Goal: Task Accomplishment & Management: Complete application form

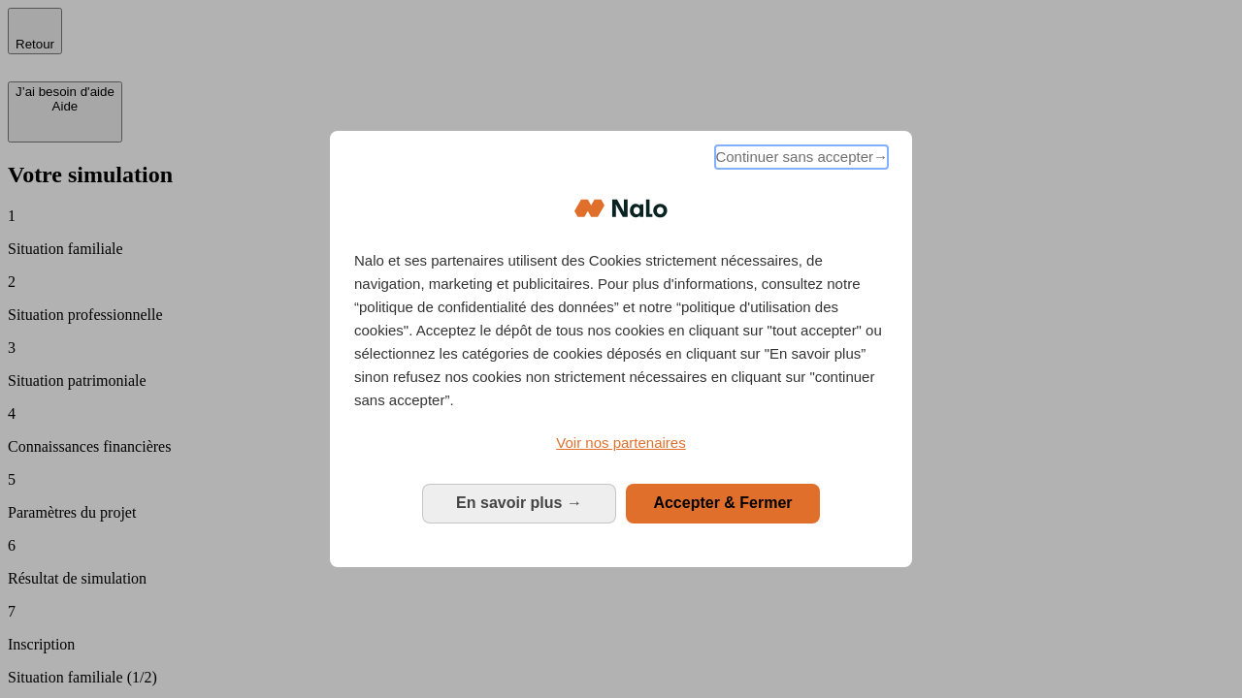
click at [801, 169] on span "Continuer sans accepter →" at bounding box center [801, 157] width 173 height 23
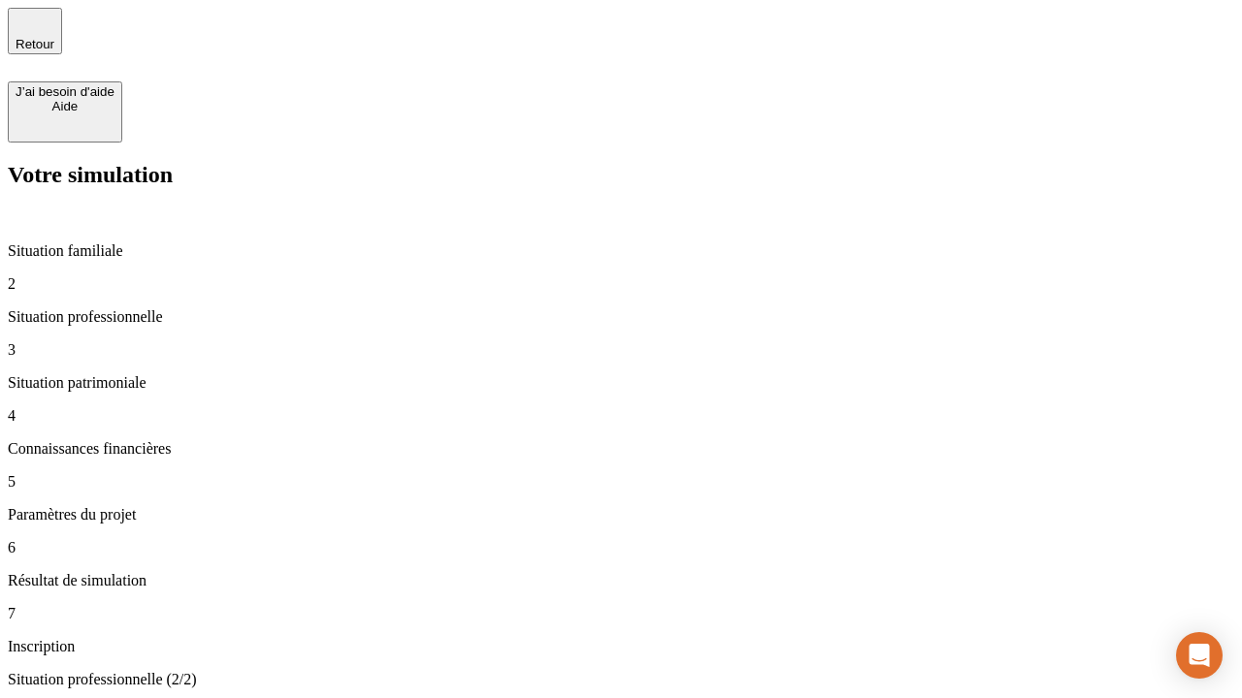
type input "30 000"
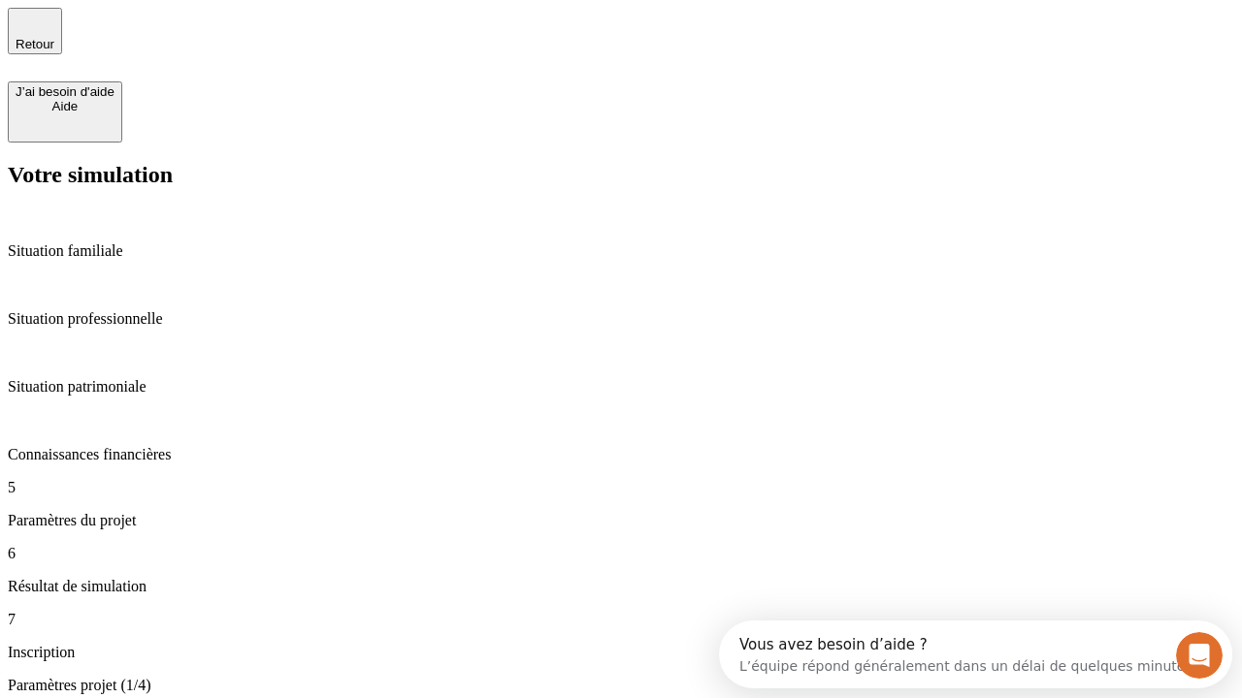
type input "25"
type input "64"
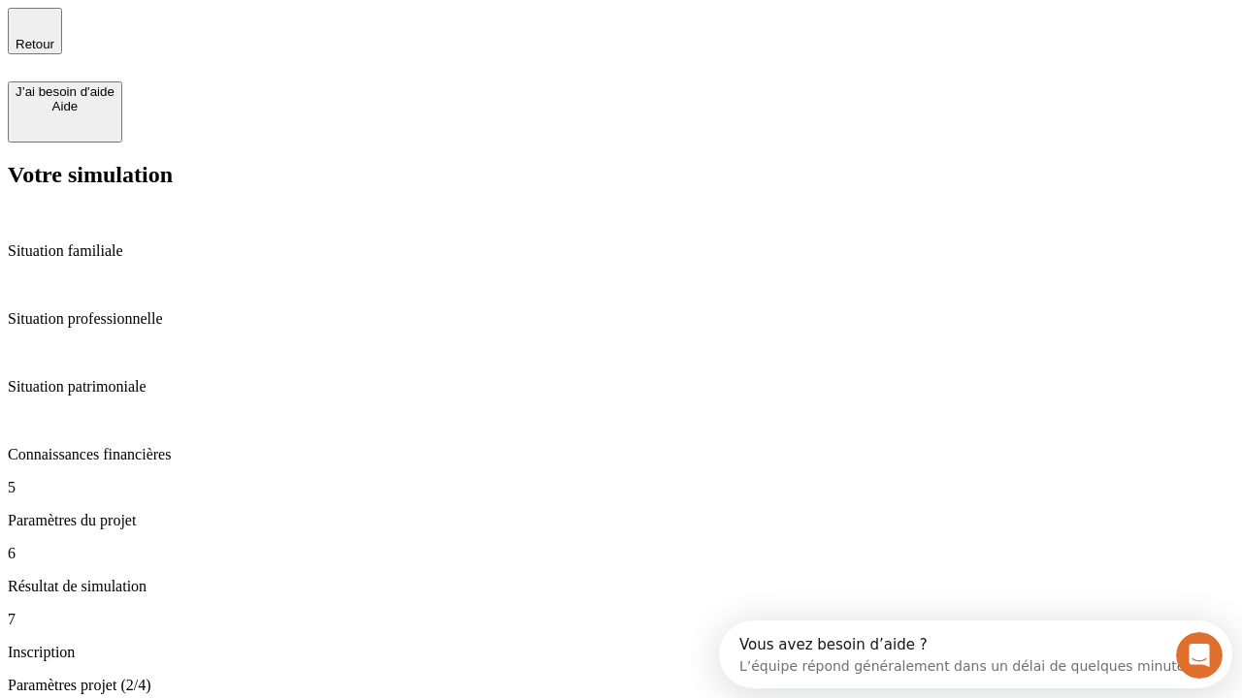
type input "1 000"
type input "640"
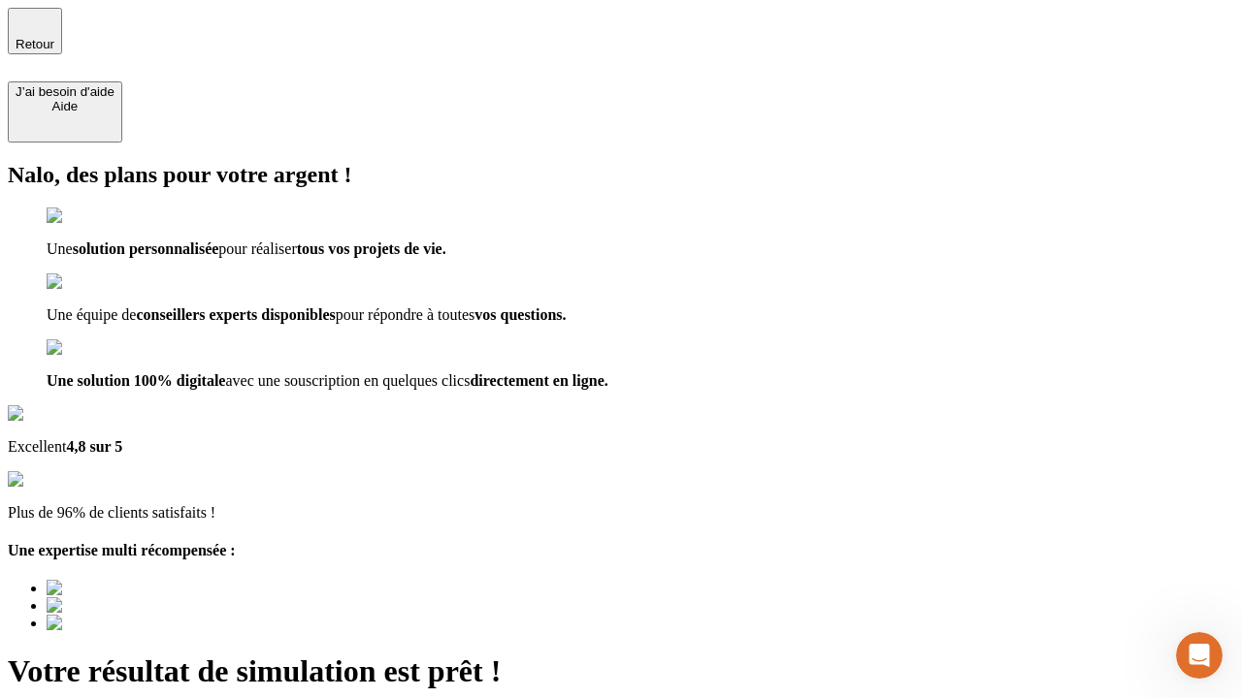
type input "[EMAIL_ADDRESS][PERSON_NAME][DOMAIN_NAME]"
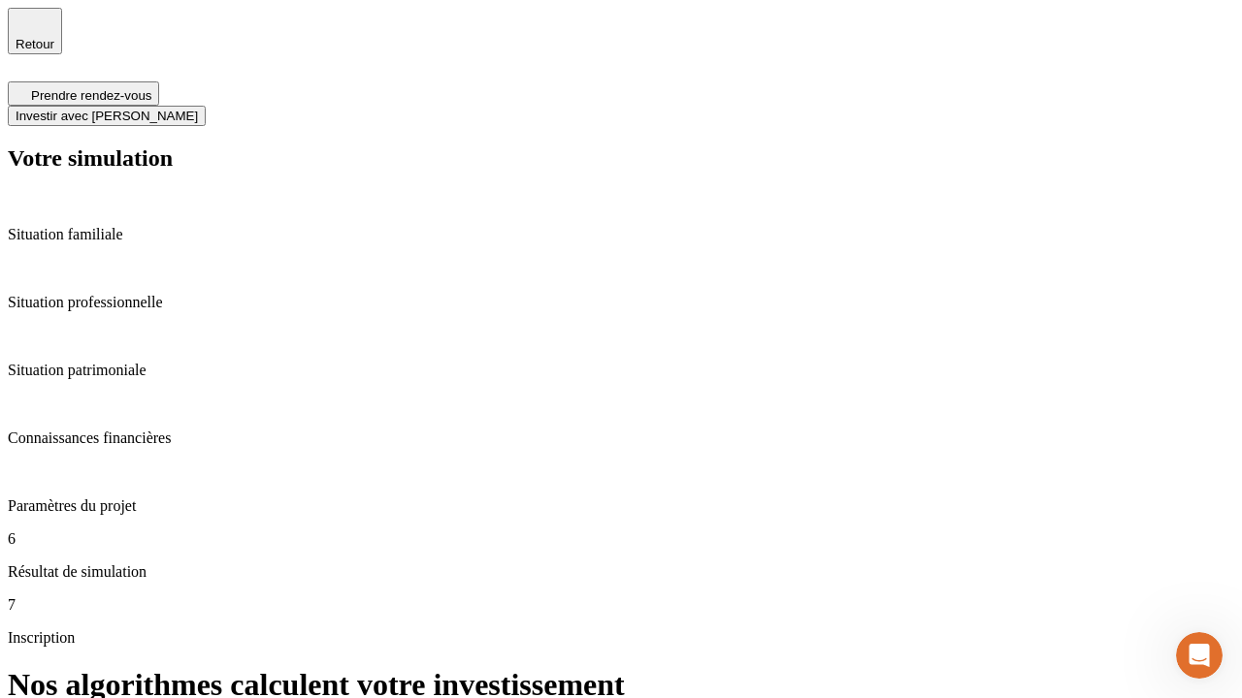
scroll to position [8, 0]
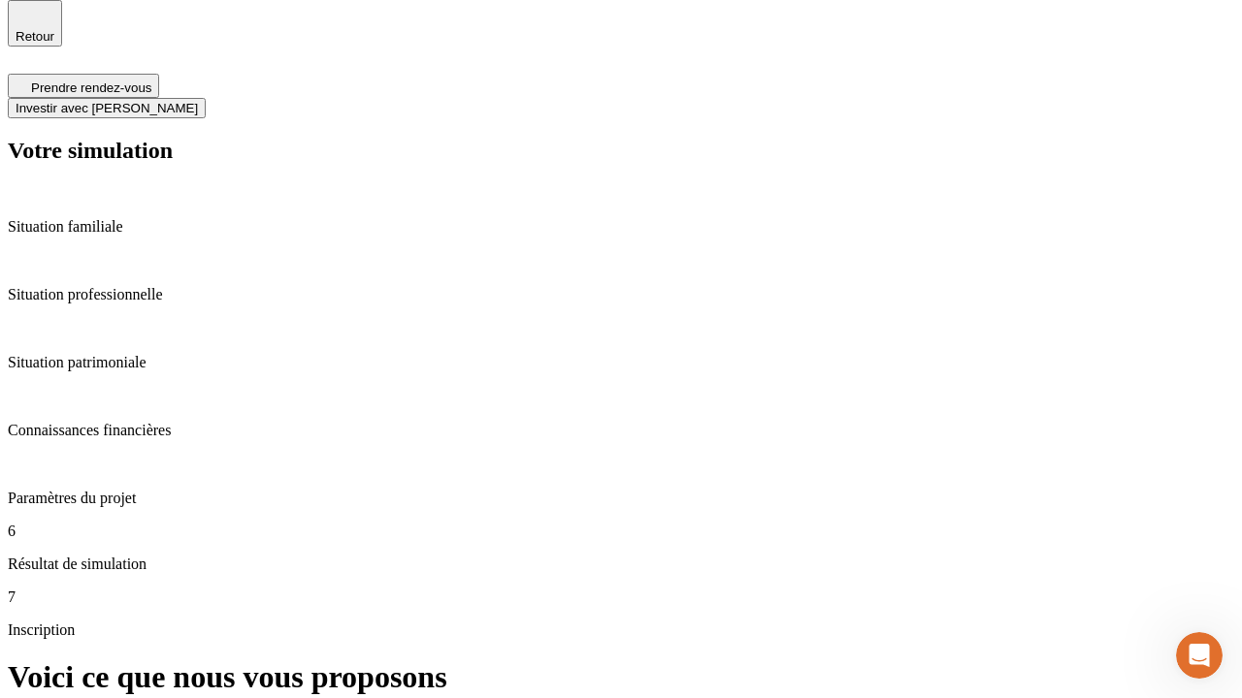
click at [198, 101] on span "Investir avec [PERSON_NAME]" at bounding box center [107, 108] width 182 height 15
